Goal: Check status: Check status

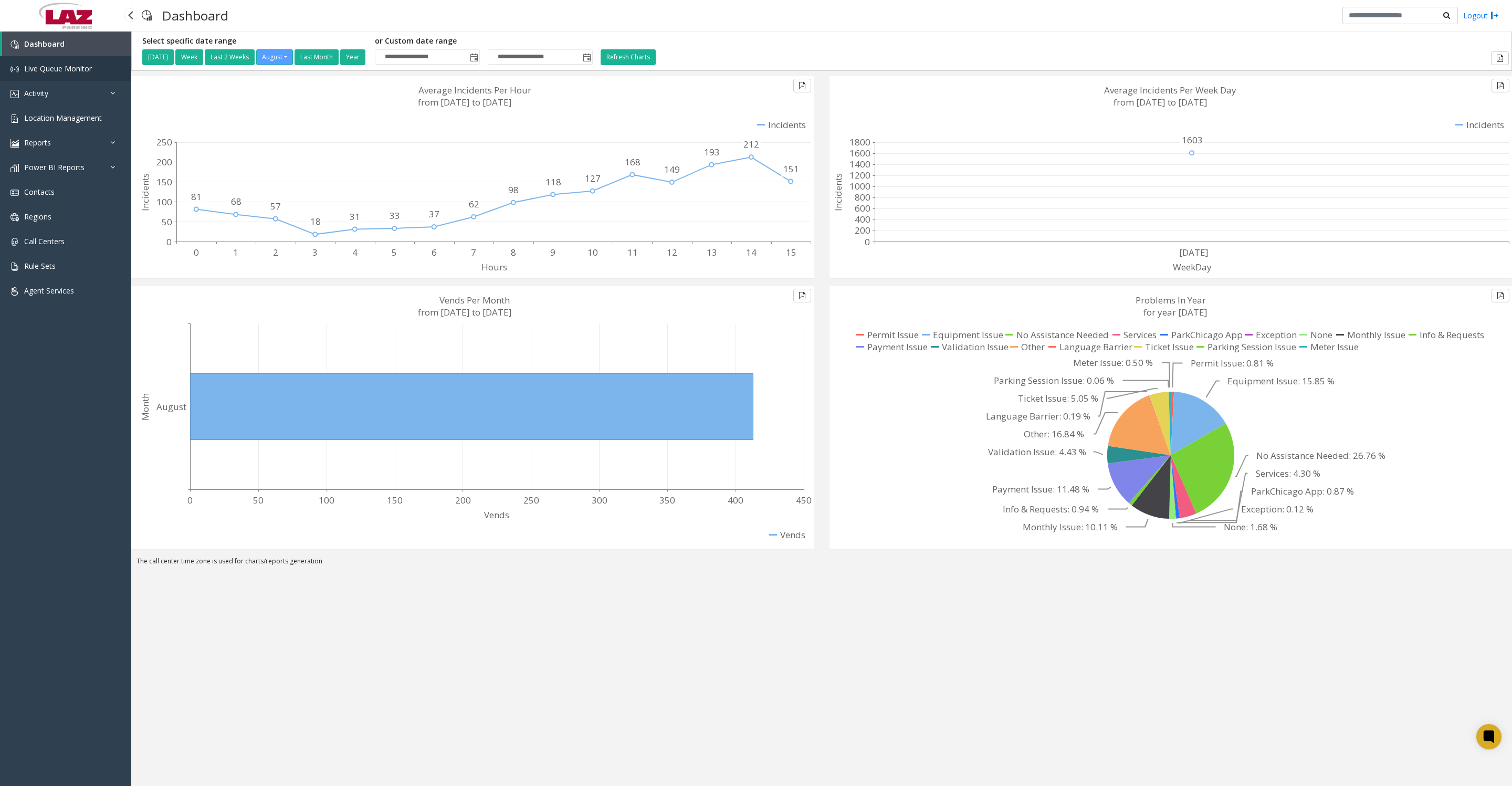
click at [54, 67] on span "Live Queue Monitor" at bounding box center [57, 69] width 67 height 10
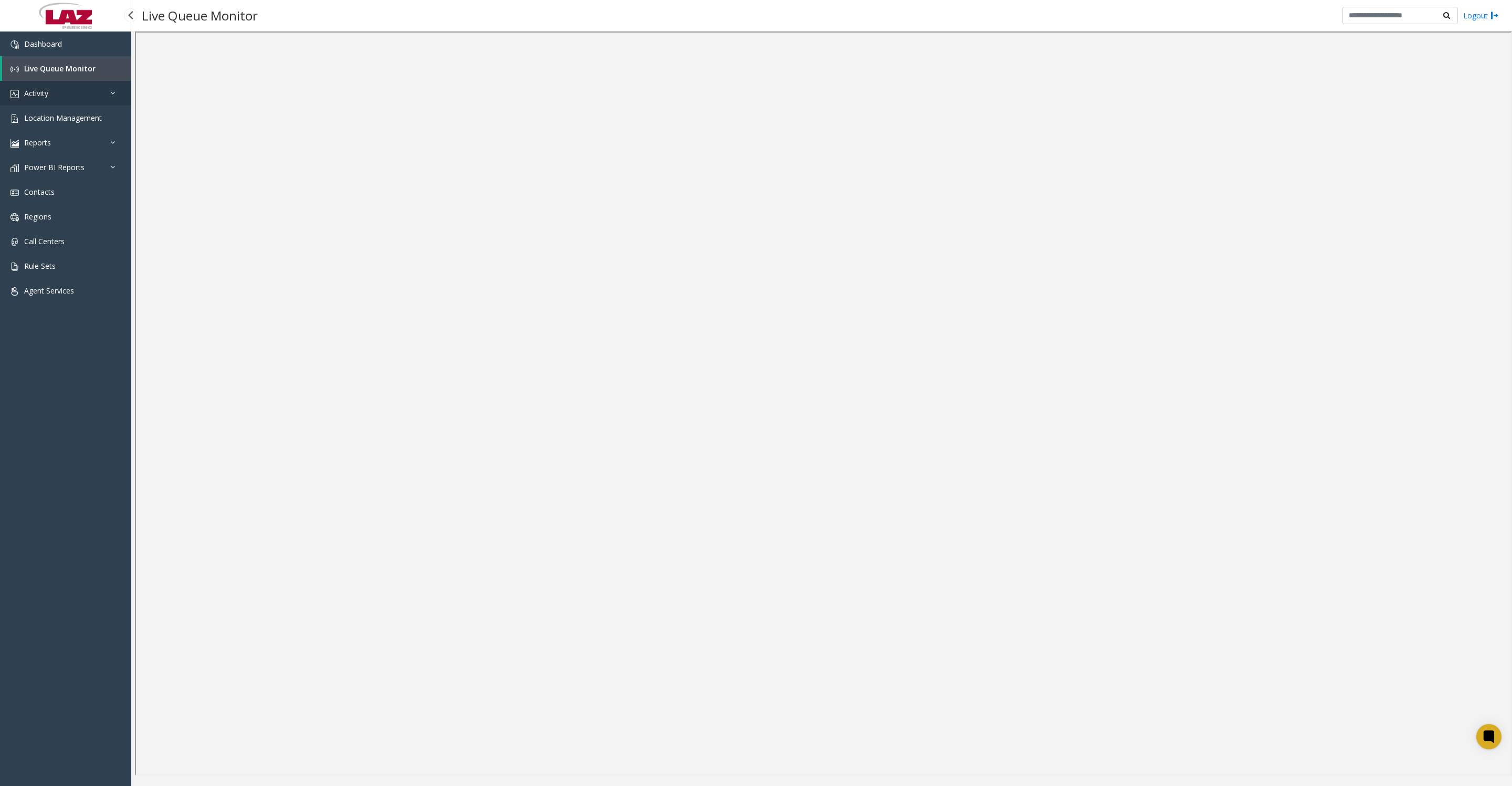
click at [49, 98] on span "Activity" at bounding box center [36, 94] width 24 height 10
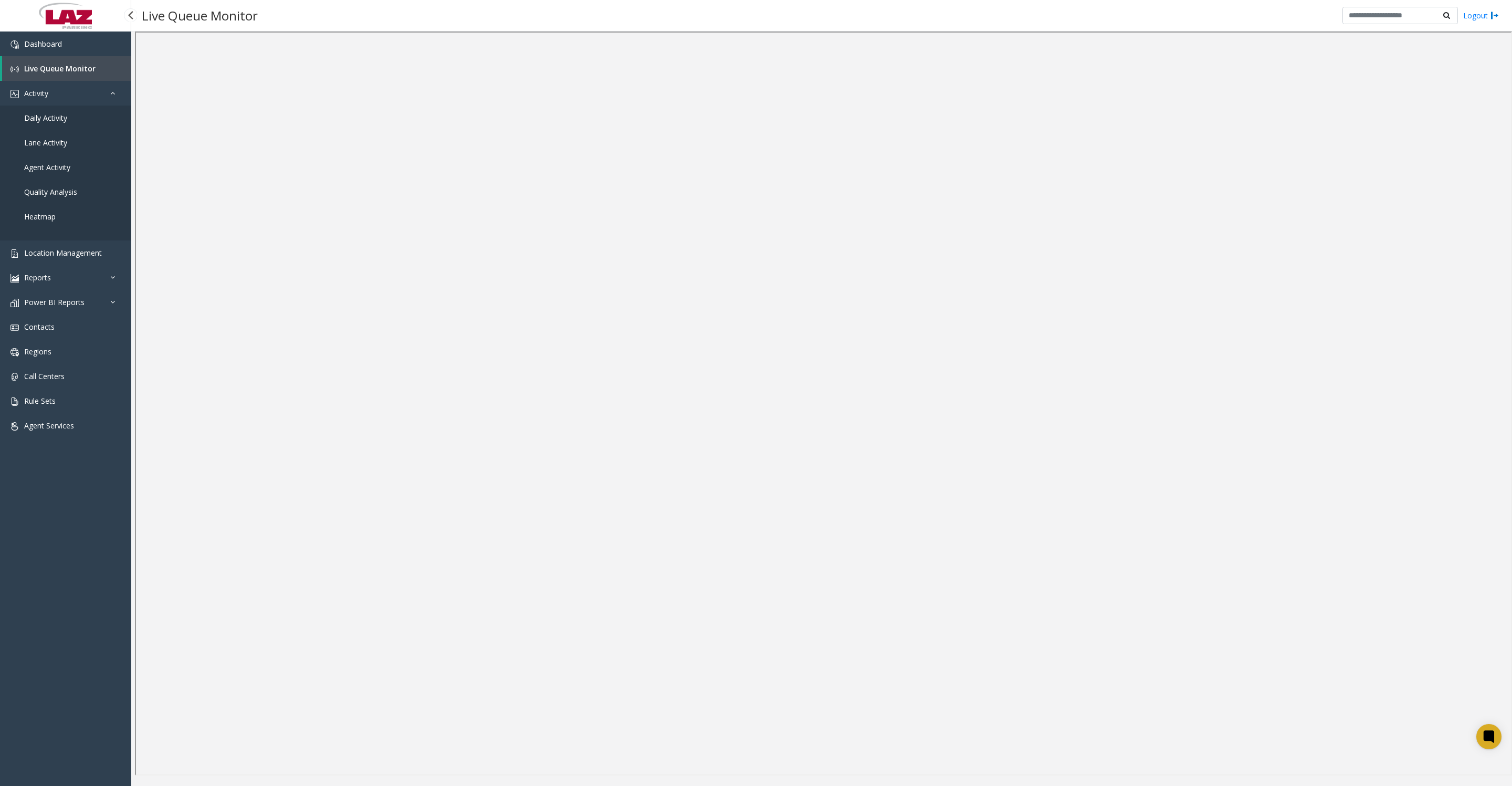
click at [49, 118] on link "Daily Activity" at bounding box center [65, 118] width 131 height 25
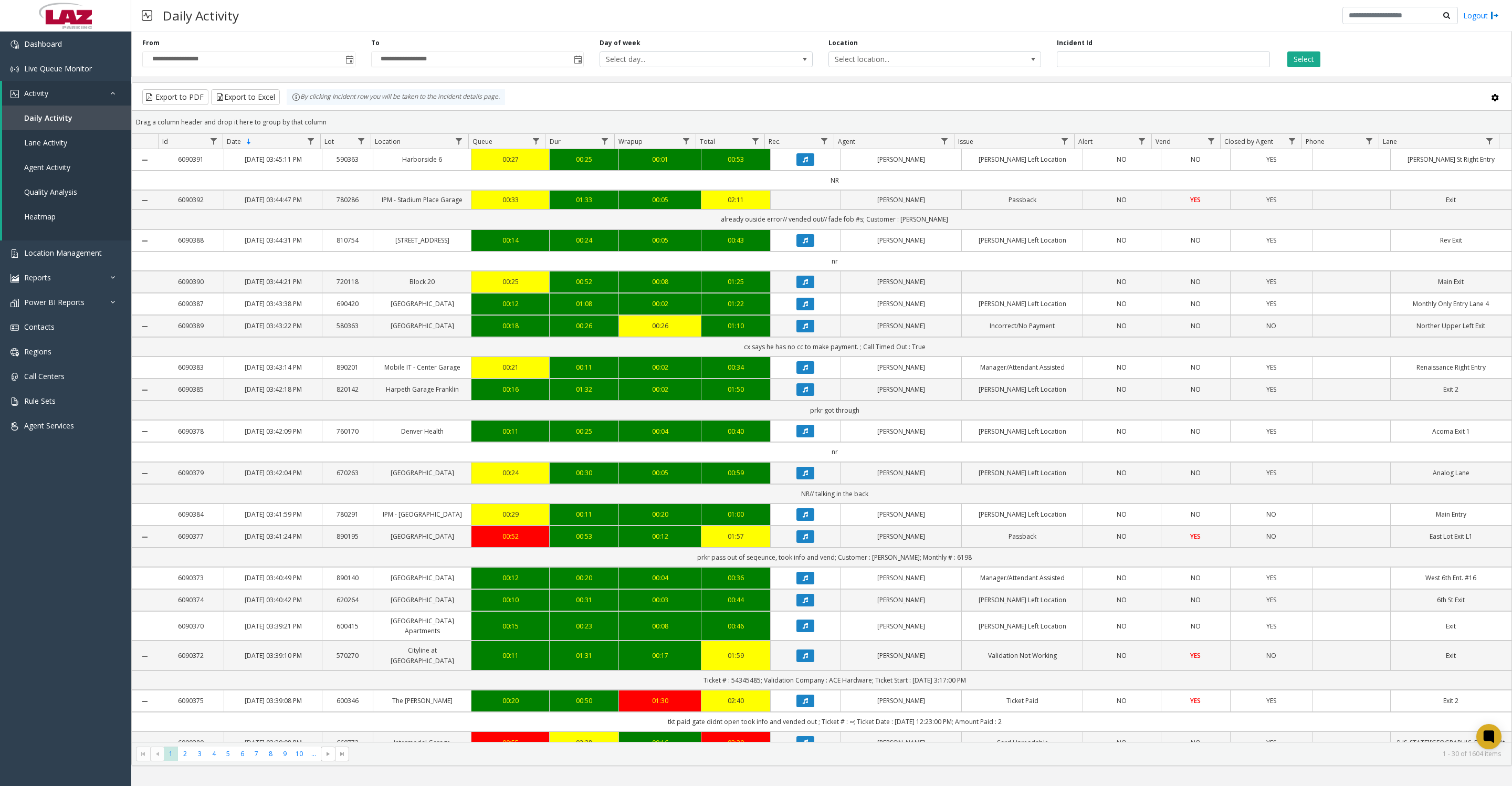
click at [350, 64] on span "Toggle popup" at bounding box center [350, 60] width 9 height 9
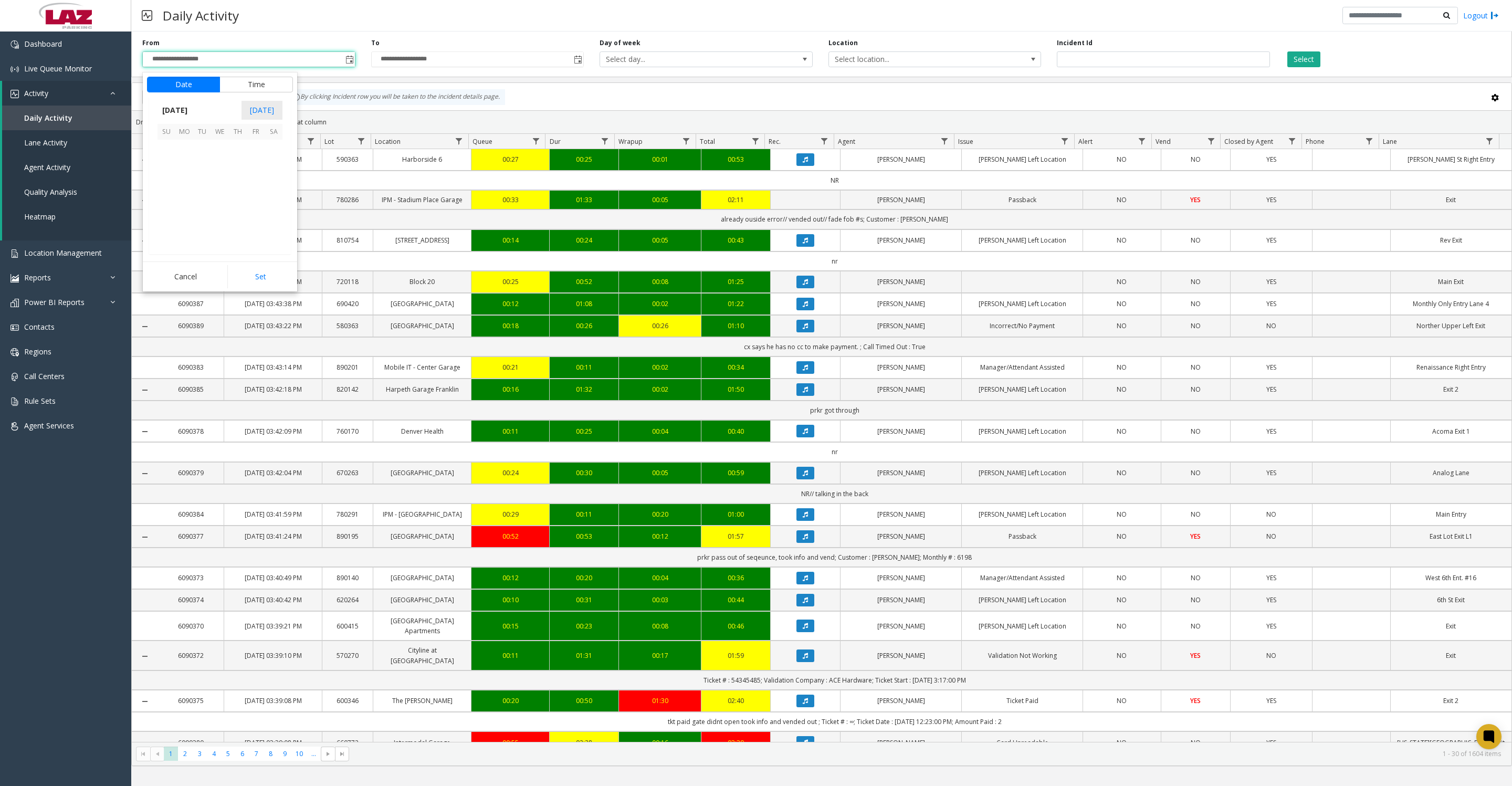
scroll to position [188249, 0]
click at [267, 81] on button "Time" at bounding box center [255, 85] width 73 height 16
click at [170, 173] on span "8" at bounding box center [173, 171] width 4 height 10
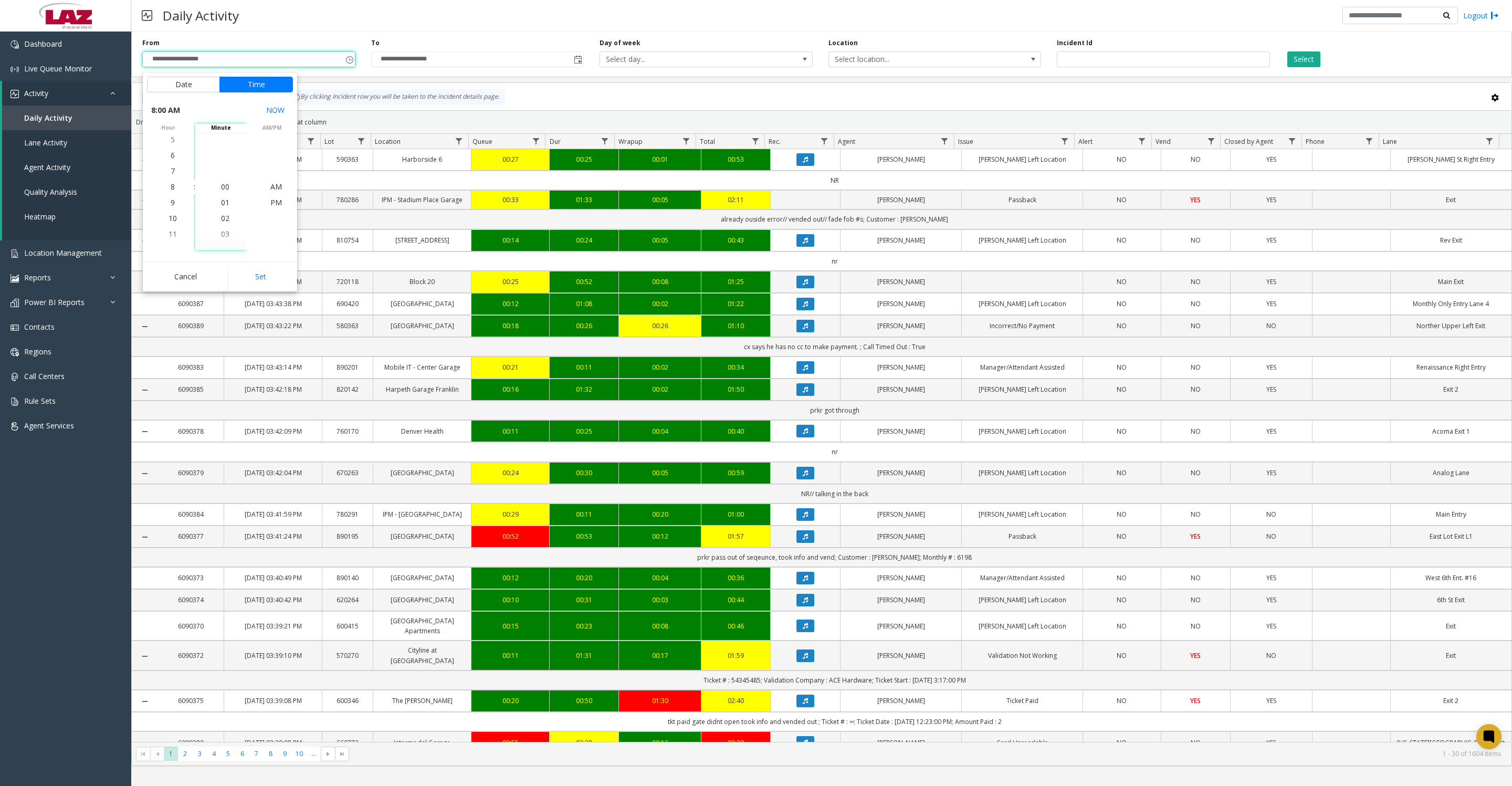
click at [257, 277] on button "Set" at bounding box center [260, 277] width 66 height 23
type input "**********"
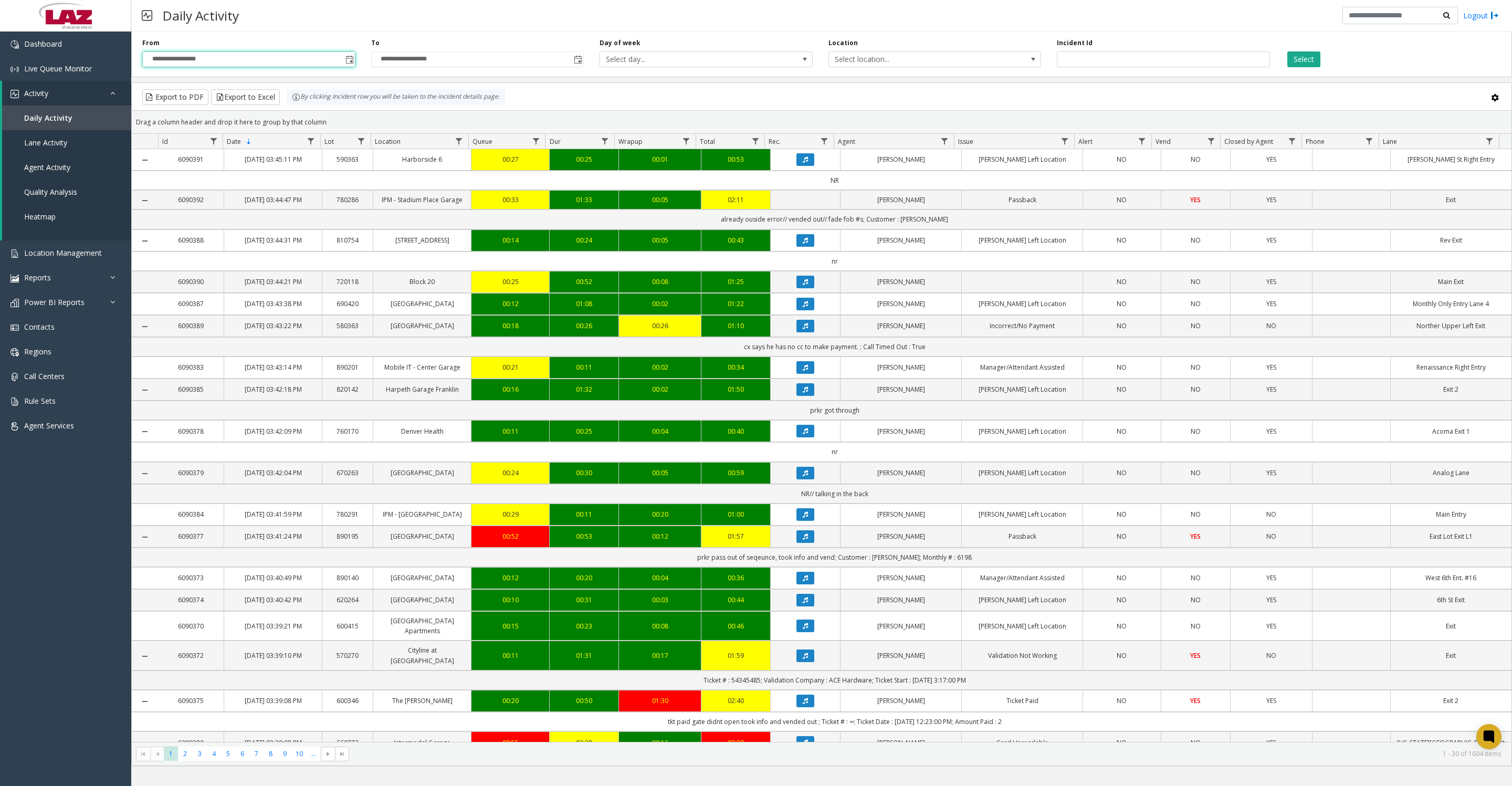
click at [863, 66] on span "Select location..." at bounding box center [913, 60] width 170 height 15
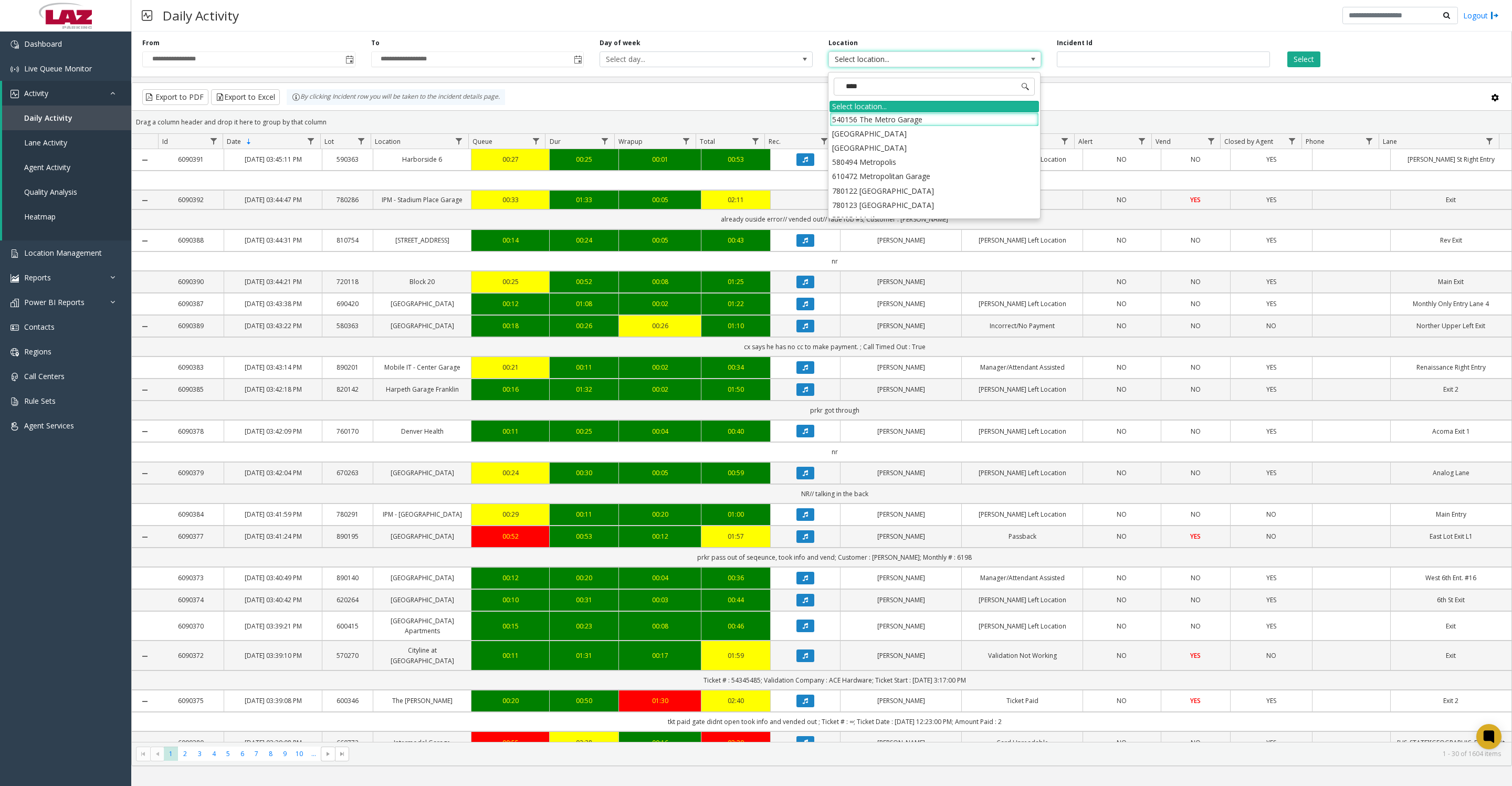
type input "*****"
click at [855, 121] on li "100240 Chicago Meters" at bounding box center [934, 120] width 210 height 15
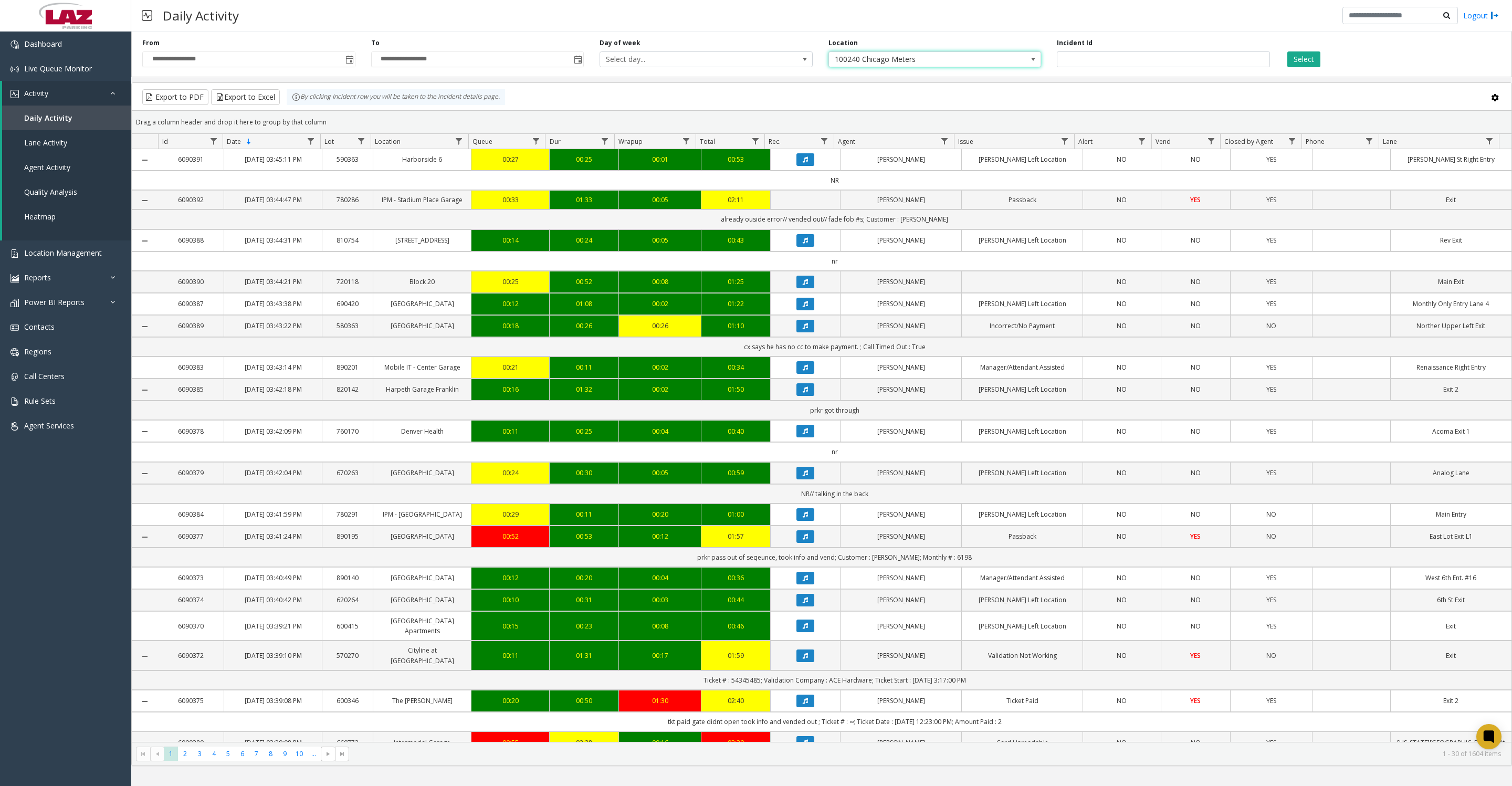
click at [1318, 55] on button "Select" at bounding box center [1304, 60] width 33 height 16
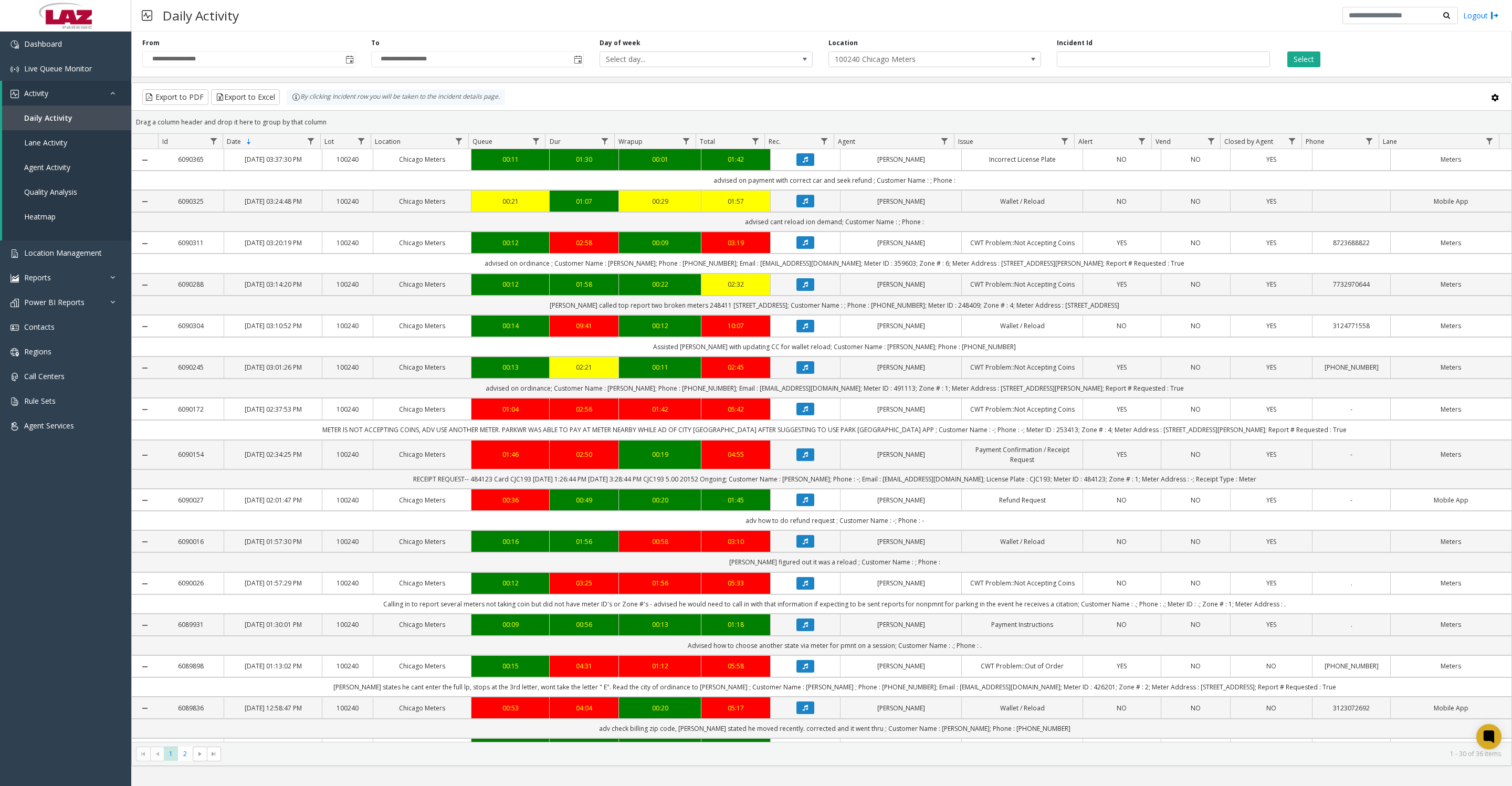
click at [1296, 57] on button "Select" at bounding box center [1304, 60] width 33 height 16
